Goal: Task Accomplishment & Management: Manage account settings

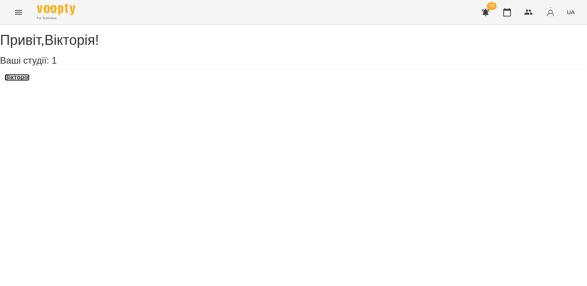
click at [21, 81] on h3 "Вікторія" at bounding box center [17, 77] width 25 height 7
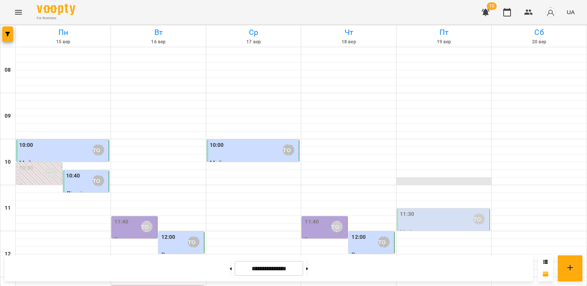
scroll to position [115, 0]
click at [311, 218] on div "11:40" at bounding box center [311, 227] width 14 height 18
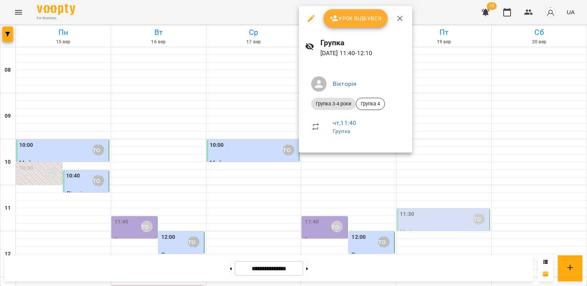
click at [398, 21] on icon "button" at bounding box center [399, 18] width 9 height 9
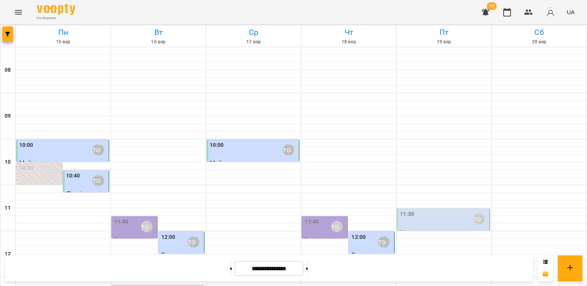
click at [328, 218] on div "Вікторія" at bounding box center [337, 227] width 18 height 18
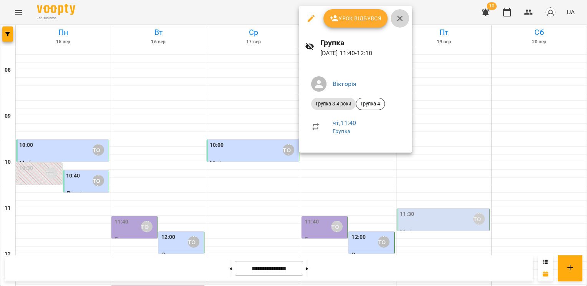
click at [397, 18] on icon "button" at bounding box center [399, 18] width 9 height 9
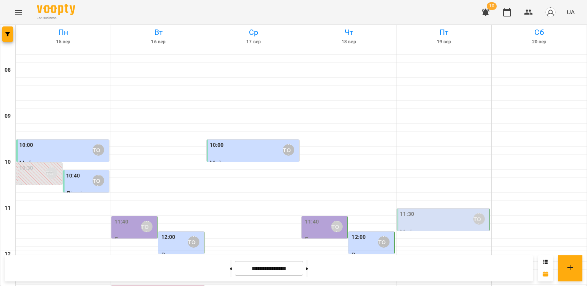
click at [428, 210] on div "11:30 [PERSON_NAME]" at bounding box center [444, 219] width 88 height 18
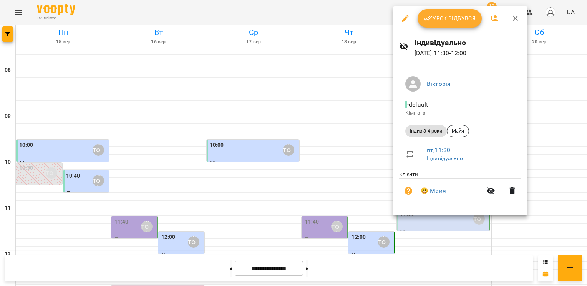
click at [445, 22] on span "Урок відбувся" at bounding box center [449, 18] width 52 height 9
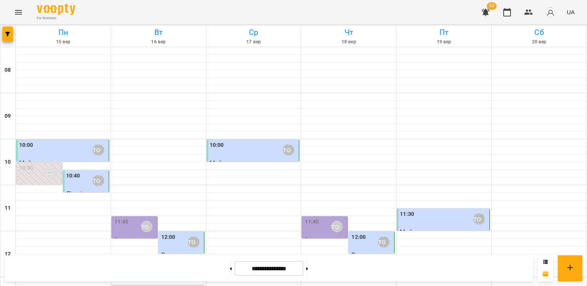
scroll to position [230, 0]
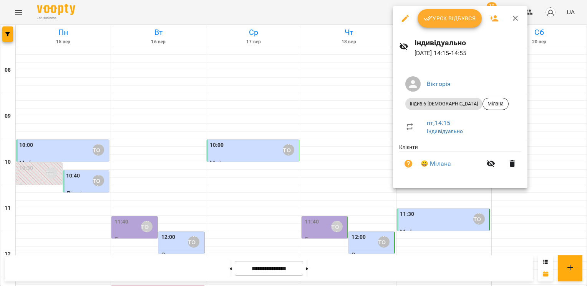
click at [455, 23] on button "Урок відбувся" at bounding box center [449, 18] width 64 height 18
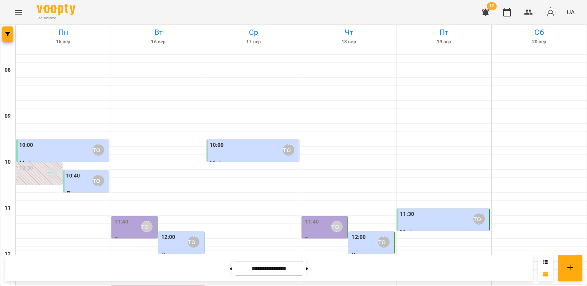
scroll to position [348, 0]
